Goal: Transaction & Acquisition: Register for event/course

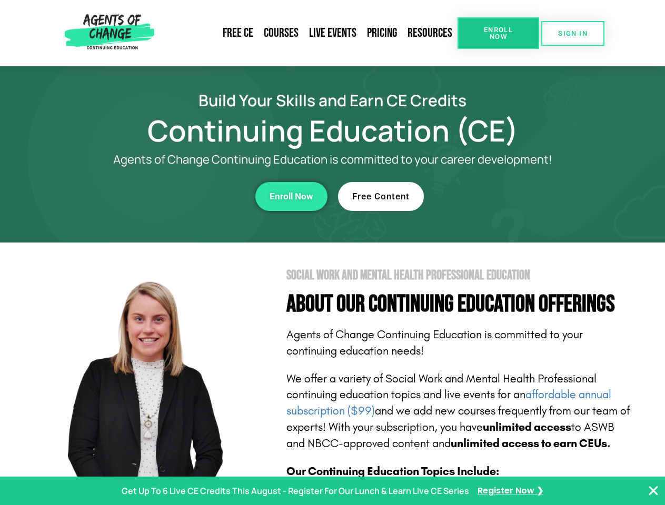
click at [332, 253] on section "Social Work and Mental Health Professional Education About Our Continuing Educa…" at bounding box center [332, 464] width 665 height 442
click at [498, 33] on span "Enroll Now" at bounding box center [498, 33] width 48 height 14
click at [573, 33] on span "SIGN IN" at bounding box center [572, 33] width 29 height 7
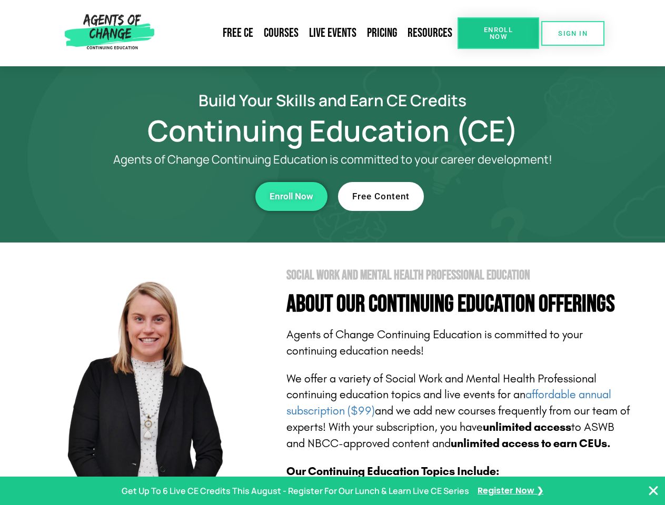
click at [183, 196] on div "Enroll Now" at bounding box center [183, 196] width 290 height 29
click at [291, 196] on span "Enroll Now" at bounding box center [292, 196] width 44 height 9
click at [483, 196] on div "Free Content" at bounding box center [483, 196] width 290 height 29
